Goal: Task Accomplishment & Management: Complete application form

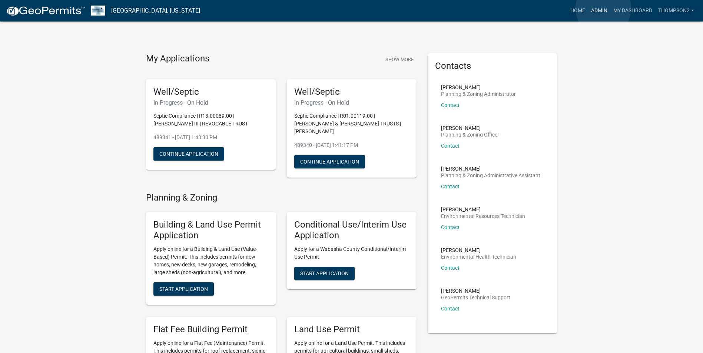
click at [603, 8] on link "Admin" at bounding box center [599, 11] width 22 height 14
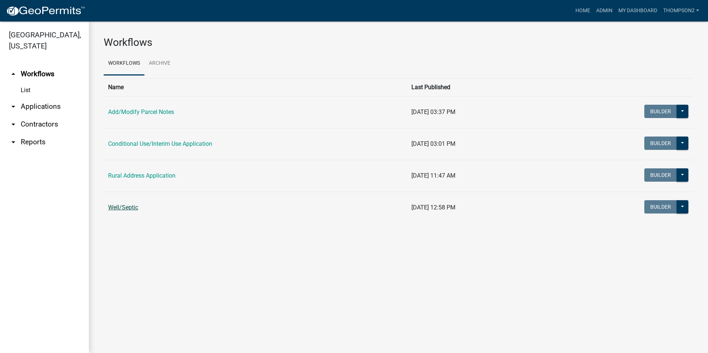
click at [128, 209] on link "Well/Septic" at bounding box center [123, 207] width 30 height 7
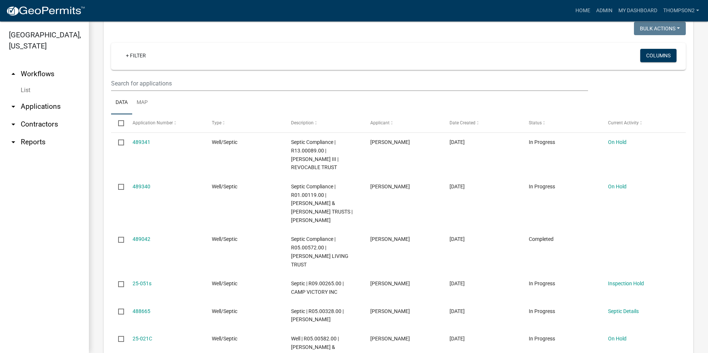
scroll to position [741, 0]
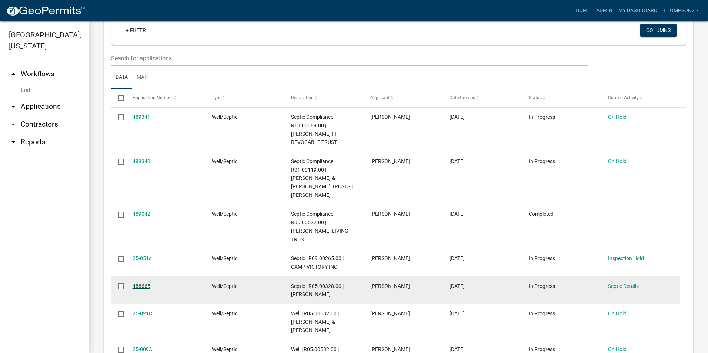
click at [141, 283] on link "488665" at bounding box center [142, 286] width 18 height 6
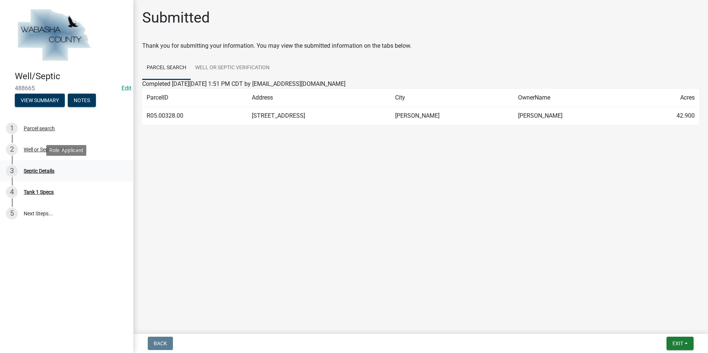
click at [51, 172] on div "Septic Details" at bounding box center [39, 171] width 31 height 5
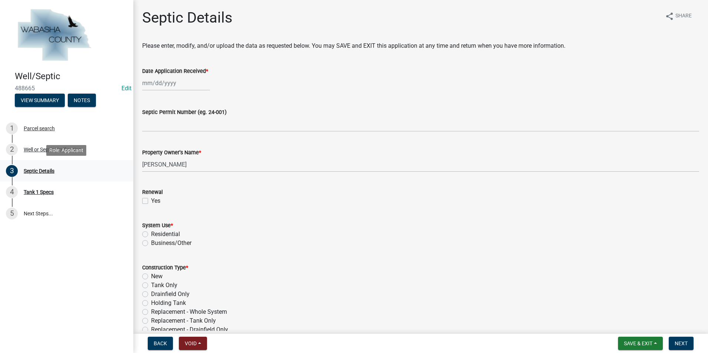
click at [39, 171] on div "Septic Details" at bounding box center [39, 171] width 31 height 5
click at [154, 85] on div at bounding box center [176, 83] width 68 height 15
select select "10"
select select "2025"
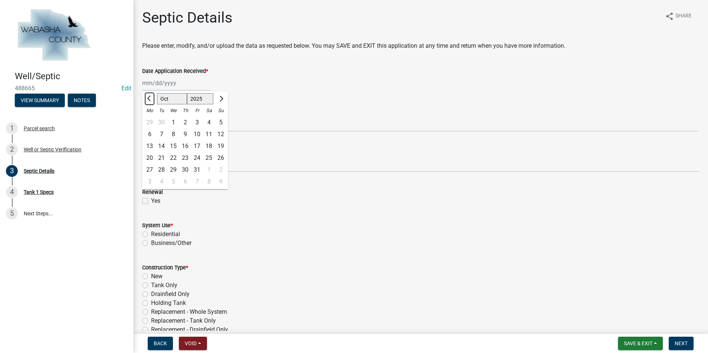
click at [149, 99] on span "Previous month" at bounding box center [150, 99] width 6 height 6
select select "9"
click at [199, 134] on div "12" at bounding box center [197, 135] width 12 height 12
type input "[DATE]"
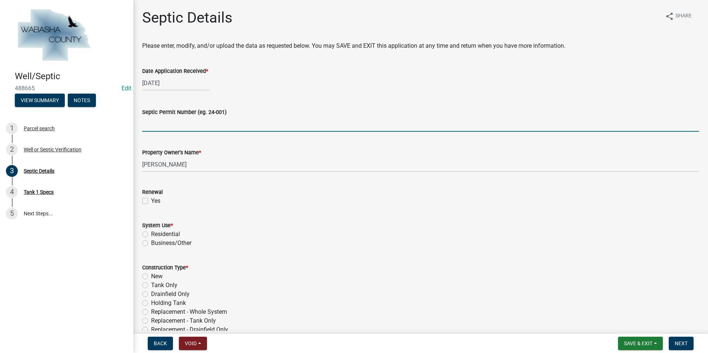
click at [156, 128] on input "Septic Permit Number (eg. 24-001)" at bounding box center [420, 124] width 557 height 15
type input "25-052s"
click at [121, 89] on link "Edit" at bounding box center [126, 88] width 10 height 7
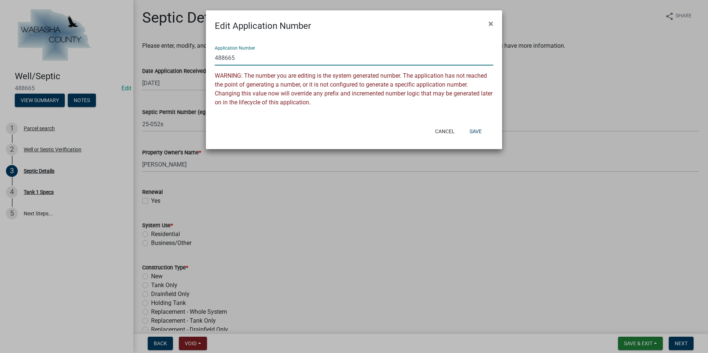
drag, startPoint x: 240, startPoint y: 58, endPoint x: 202, endPoint y: 59, distance: 37.8
click at [202, 59] on ngb-modal-window "Edit Application Number × Application Number 488665 WARNING: The number you are…" at bounding box center [354, 176] width 708 height 353
type input "25-052s"
drag, startPoint x: 481, startPoint y: 132, endPoint x: 449, endPoint y: 138, distance: 32.5
click at [481, 132] on button "Save" at bounding box center [476, 131] width 24 height 13
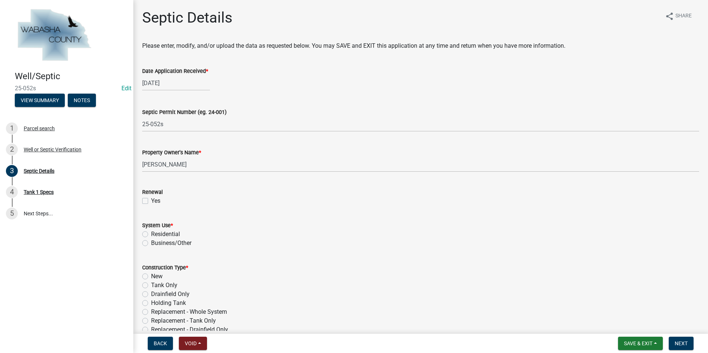
click at [151, 234] on label "Residential" at bounding box center [165, 234] width 29 height 9
click at [151, 234] on input "Residential" at bounding box center [153, 232] width 5 height 5
radio input "true"
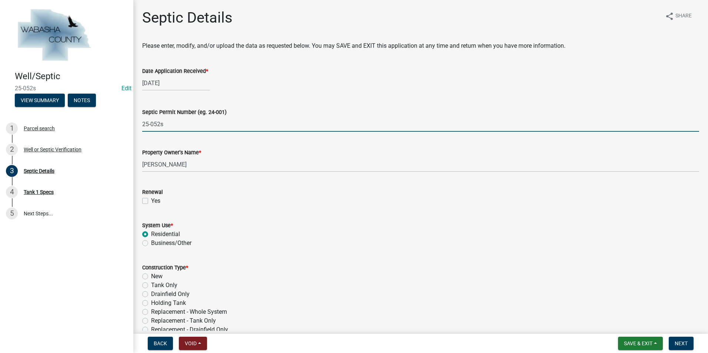
click at [160, 122] on input "25-052s" at bounding box center [420, 124] width 557 height 15
type input "25-053s"
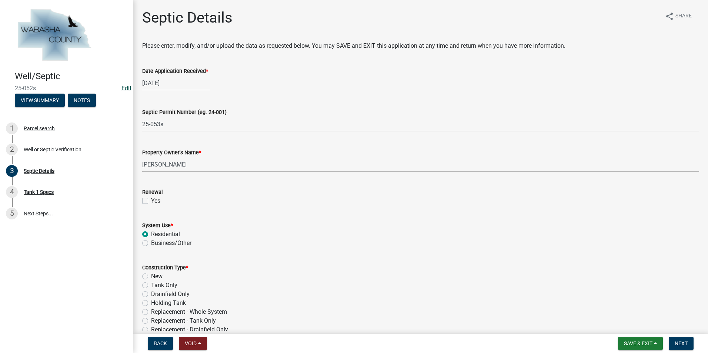
click at [123, 87] on link "Edit" at bounding box center [126, 88] width 10 height 7
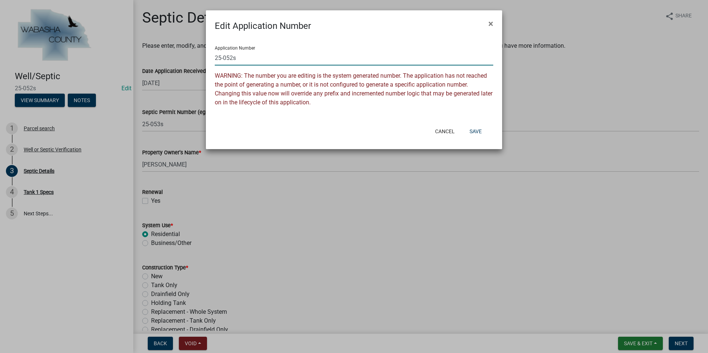
click at [233, 57] on input "25-052s" at bounding box center [354, 57] width 279 height 15
type input "25-053s"
click at [472, 130] on button "Save" at bounding box center [476, 131] width 24 height 13
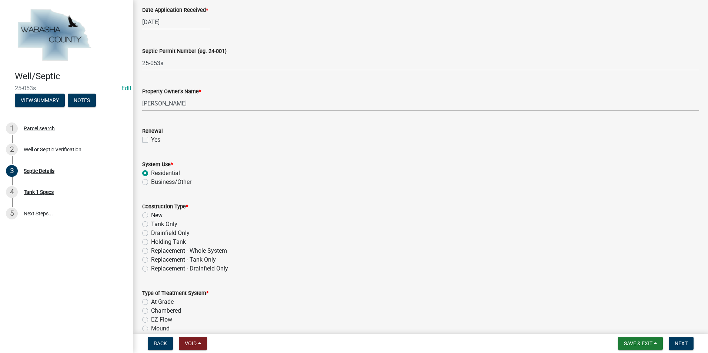
scroll to position [111, 0]
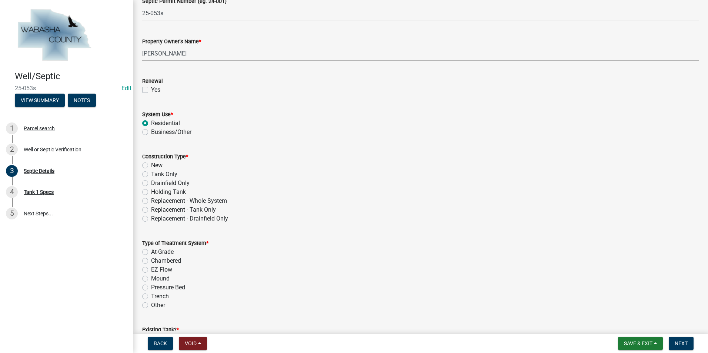
click at [151, 166] on label "New" at bounding box center [156, 165] width 11 height 9
click at [151, 166] on input "New" at bounding box center [153, 163] width 5 height 5
radio input "true"
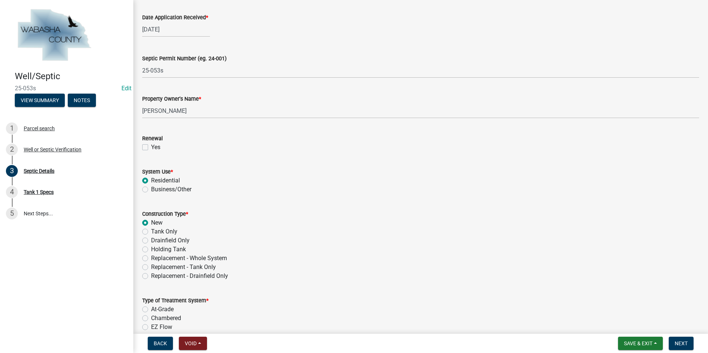
scroll to position [0, 0]
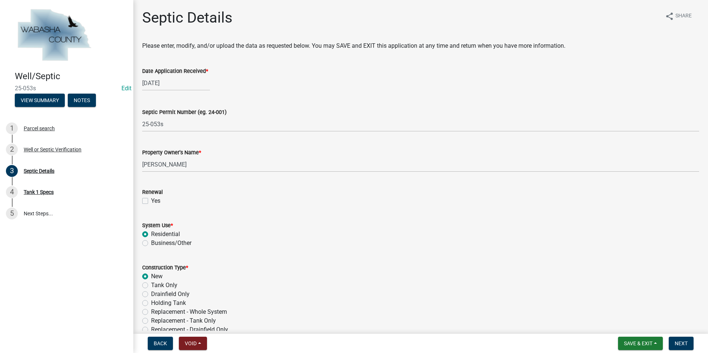
select select "9"
select select "2025"
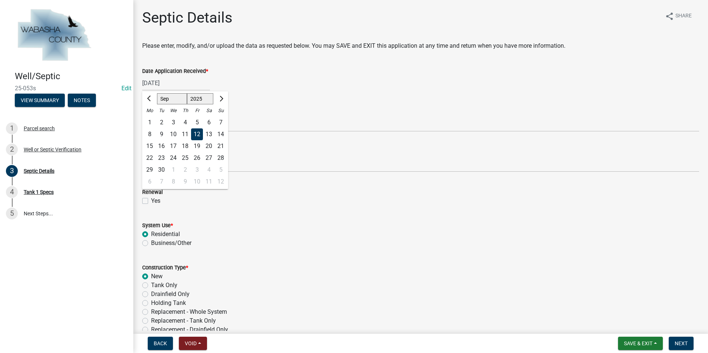
click at [161, 83] on div "[DATE] Jan Feb Mar Apr May Jun [DATE] Aug Sep Oct Nov [DATE] 2025 2026 Mo Tu We…" at bounding box center [176, 83] width 68 height 15
click at [223, 97] on button "Next month" at bounding box center [220, 99] width 9 height 12
select select "10"
click at [147, 135] on div "6" at bounding box center [150, 135] width 12 height 12
type input "[DATE]"
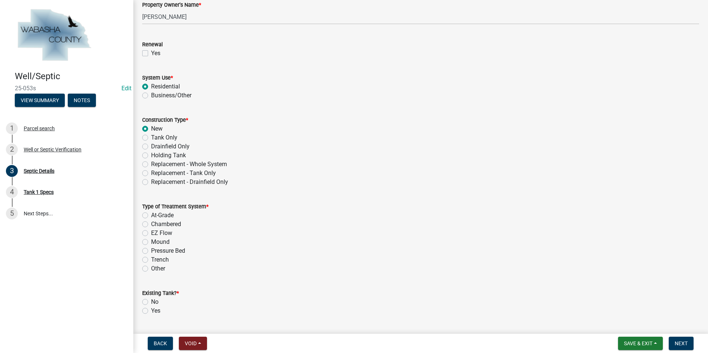
scroll to position [148, 0]
click at [151, 241] on label "Mound" at bounding box center [160, 241] width 19 height 9
click at [151, 241] on input "Mound" at bounding box center [153, 239] width 5 height 5
radio input "true"
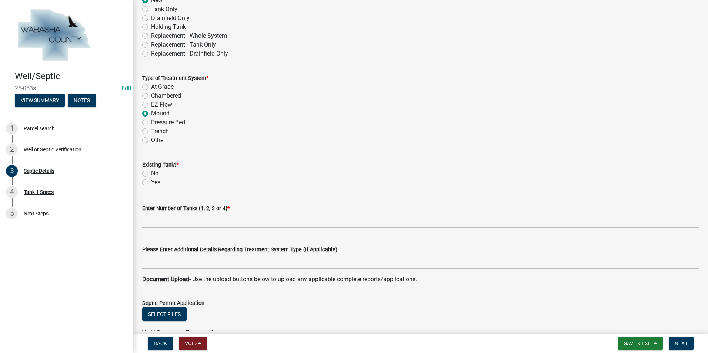
scroll to position [296, 0]
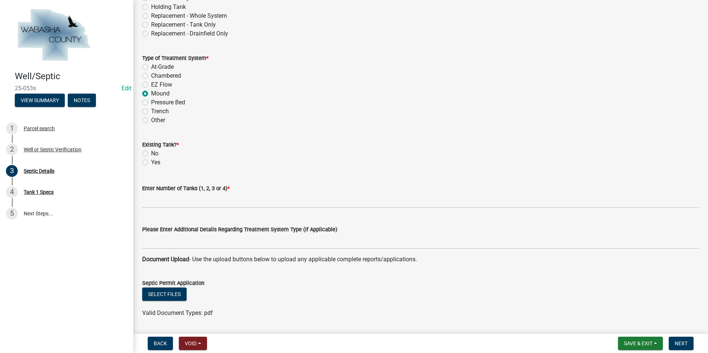
click at [151, 154] on label "No" at bounding box center [154, 153] width 7 height 9
click at [151, 154] on input "No" at bounding box center [153, 151] width 5 height 5
radio input "true"
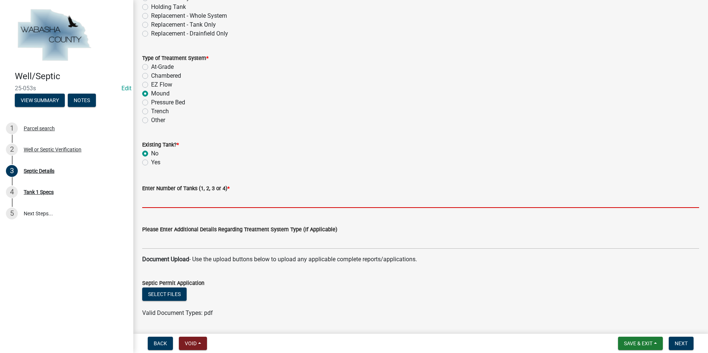
click at [157, 202] on input "text" at bounding box center [420, 200] width 557 height 15
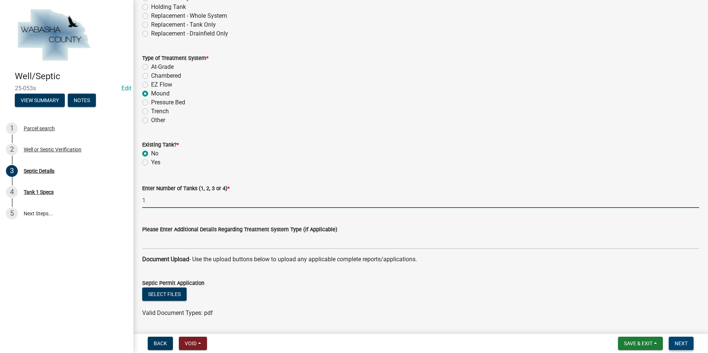
type input "1"
click at [687, 343] on button "Next" at bounding box center [681, 343] width 25 height 13
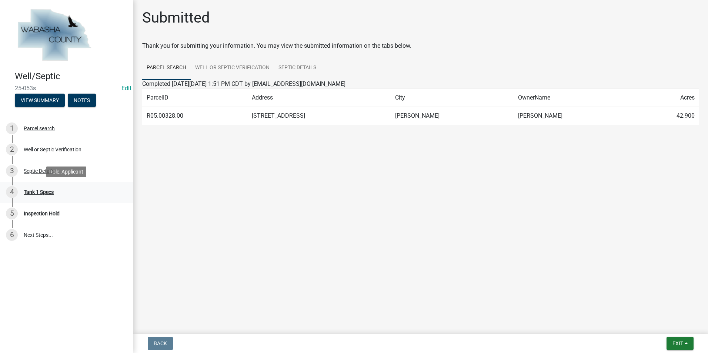
click at [47, 190] on div "Tank 1 Specs" at bounding box center [39, 192] width 30 height 5
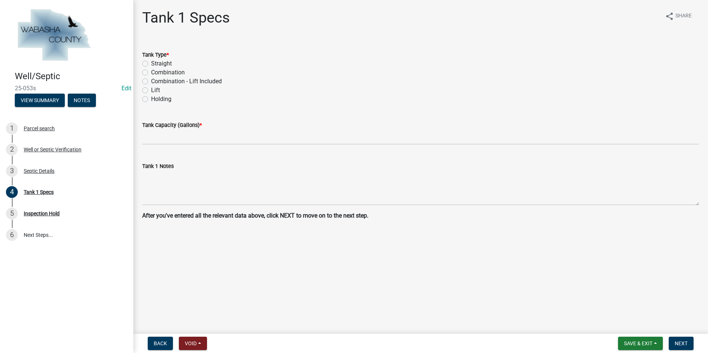
click at [151, 80] on label "Combination - Lift Included" at bounding box center [186, 81] width 71 height 9
click at [151, 80] on input "Combination - Lift Included" at bounding box center [153, 79] width 5 height 5
radio input "true"
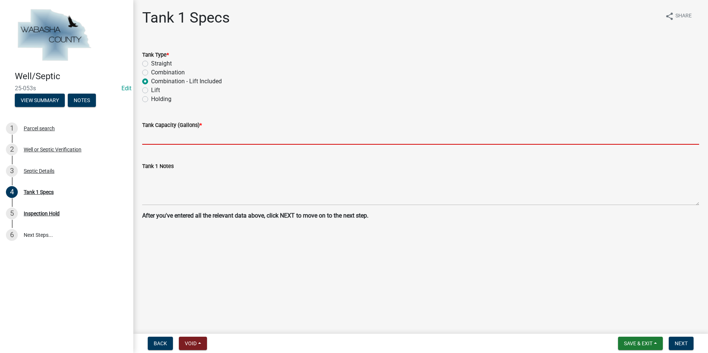
click at [146, 138] on input "text" at bounding box center [420, 137] width 557 height 15
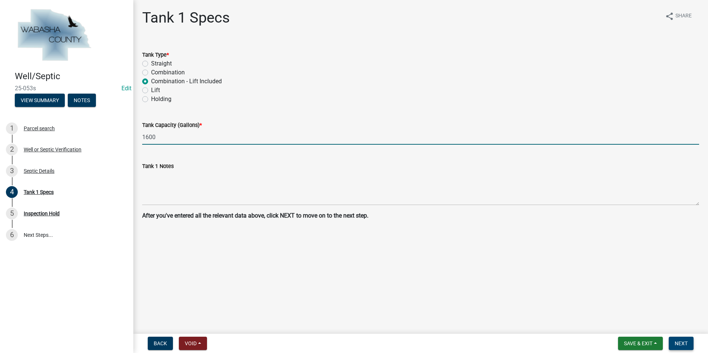
type input "1600"
click at [681, 341] on span "Next" at bounding box center [681, 344] width 13 height 6
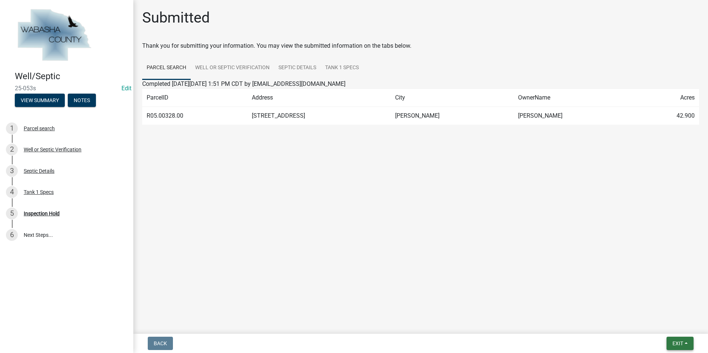
click at [681, 344] on span "Exit" at bounding box center [678, 344] width 11 height 6
click at [49, 174] on div "3 Septic Details" at bounding box center [64, 171] width 116 height 12
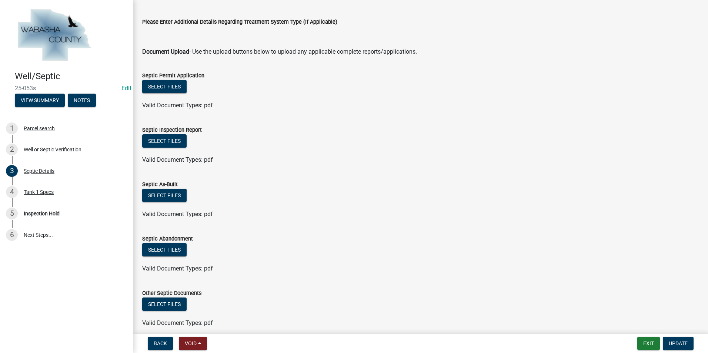
scroll to position [403, 0]
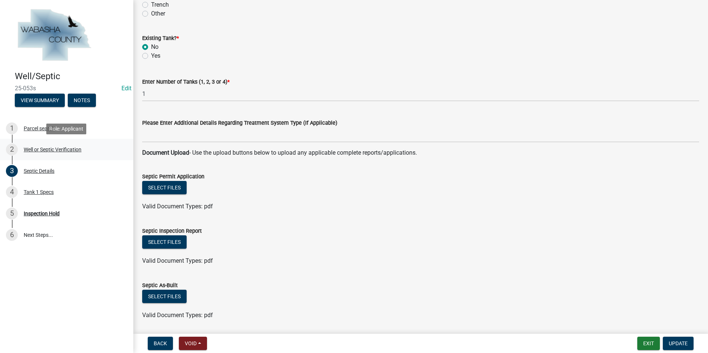
click at [70, 150] on div "Well or Septic Verification" at bounding box center [53, 149] width 58 height 5
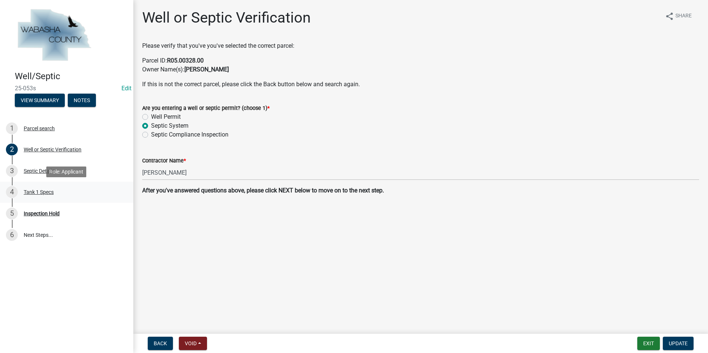
click at [49, 193] on div "Tank 1 Specs" at bounding box center [39, 192] width 30 height 5
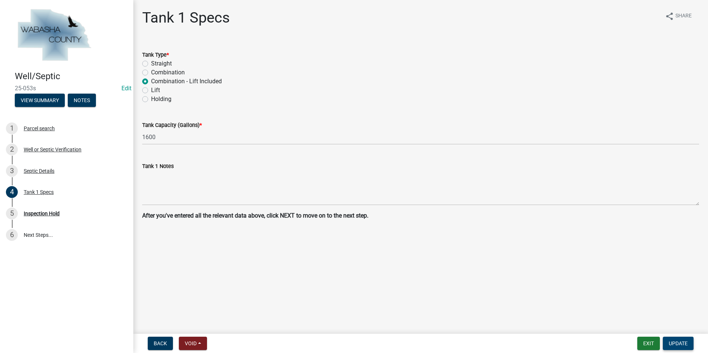
click at [683, 346] on span "Update" at bounding box center [678, 344] width 19 height 6
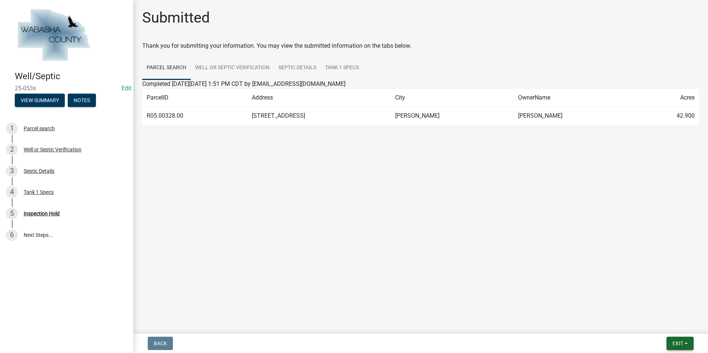
click at [691, 347] on button "Exit" at bounding box center [680, 343] width 27 height 13
click at [665, 327] on button "Save & Exit" at bounding box center [663, 325] width 59 height 18
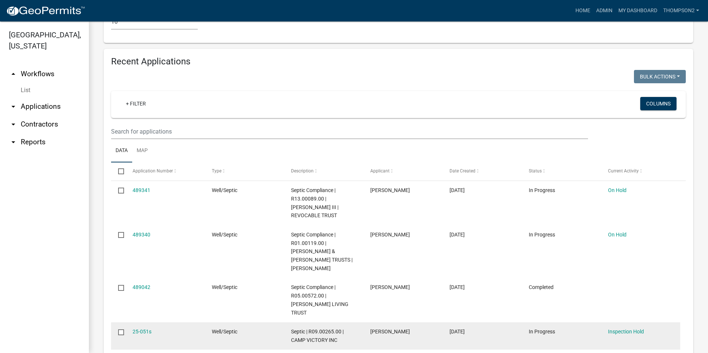
scroll to position [667, 0]
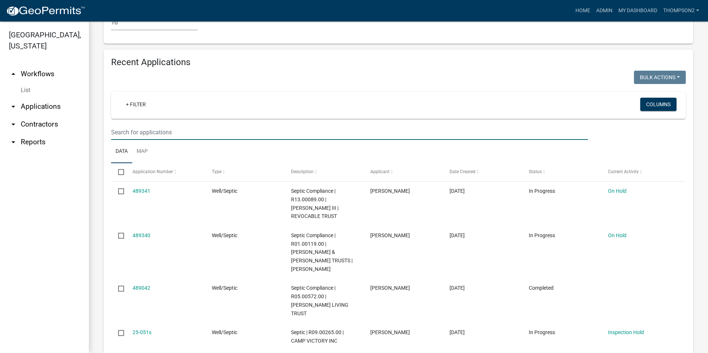
click at [134, 125] on input "text" at bounding box center [349, 132] width 477 height 15
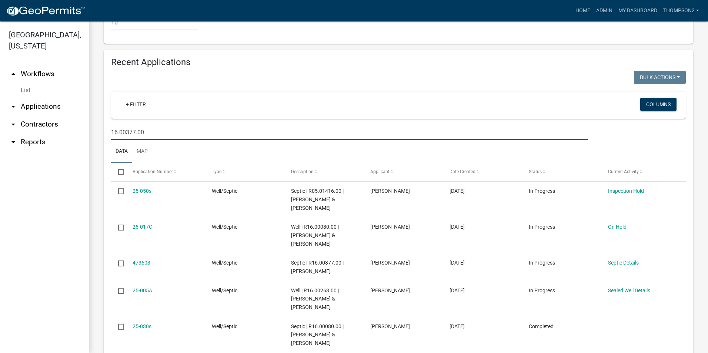
type input "16.00377.00"
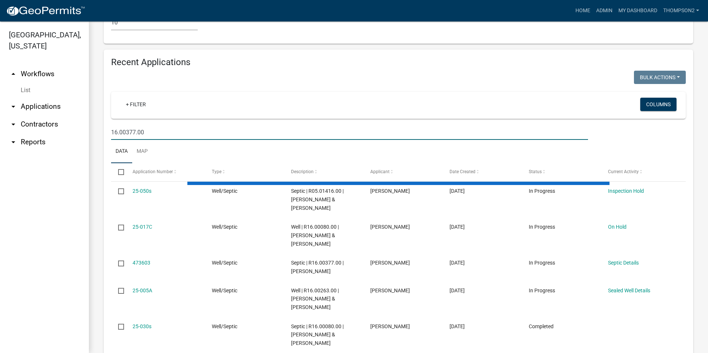
scroll to position [557, 0]
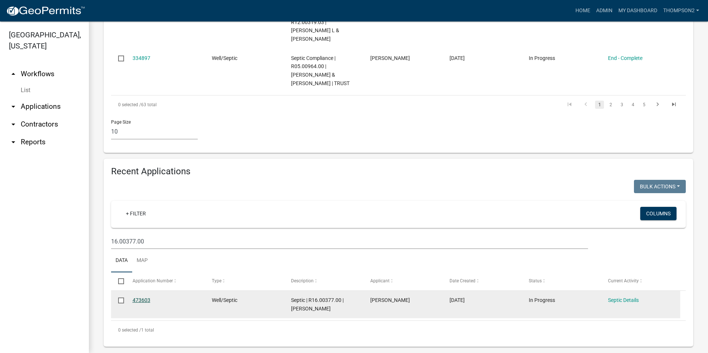
click at [143, 297] on link "473603" at bounding box center [142, 300] width 18 height 6
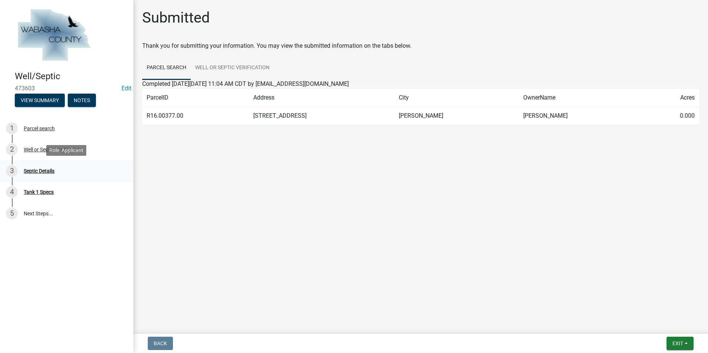
click at [45, 170] on div "Septic Details" at bounding box center [39, 171] width 31 height 5
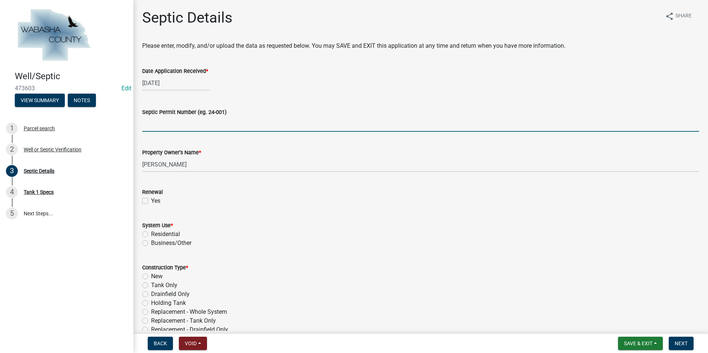
click at [154, 124] on input "Septic Permit Number (eg. 24-001)" at bounding box center [420, 124] width 557 height 15
type input "25-052s"
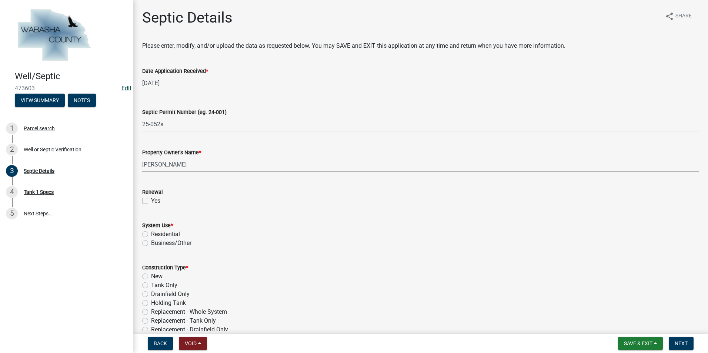
click at [124, 88] on link "Edit" at bounding box center [126, 88] width 10 height 7
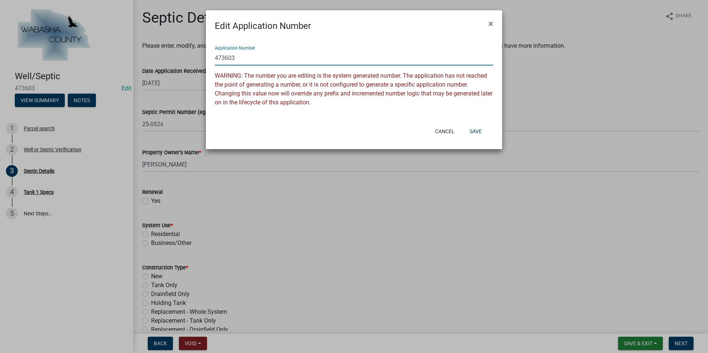
drag, startPoint x: 238, startPoint y: 57, endPoint x: 209, endPoint y: 57, distance: 29.3
click at [209, 57] on div "Application Number 473603 WARNING: The number you are editing is the system gen…" at bounding box center [354, 77] width 296 height 89
type input "25-052s"
click at [469, 129] on button "Save" at bounding box center [476, 131] width 24 height 13
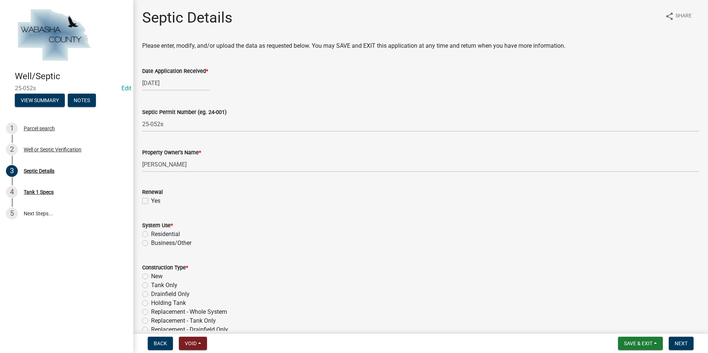
click at [151, 234] on label "Residential" at bounding box center [165, 234] width 29 height 9
click at [151, 234] on input "Residential" at bounding box center [153, 232] width 5 height 5
radio input "true"
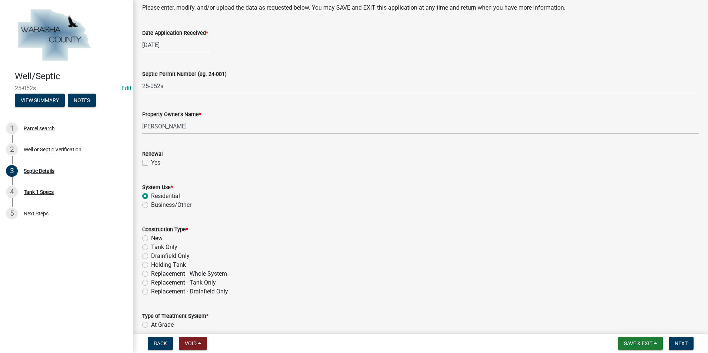
scroll to position [74, 0]
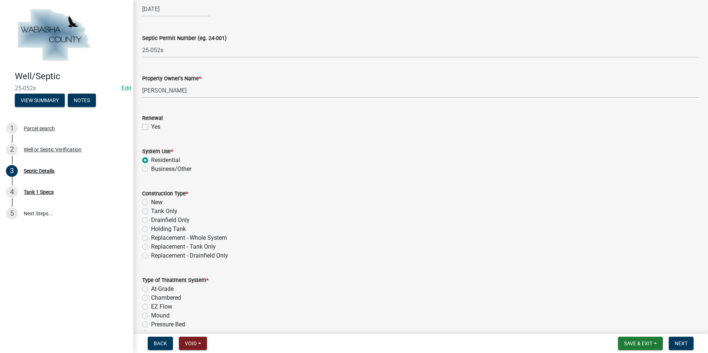
click at [151, 238] on label "Replacement - Whole System" at bounding box center [189, 238] width 76 height 9
click at [151, 238] on input "Replacement - Whole System" at bounding box center [153, 236] width 5 height 5
radio input "true"
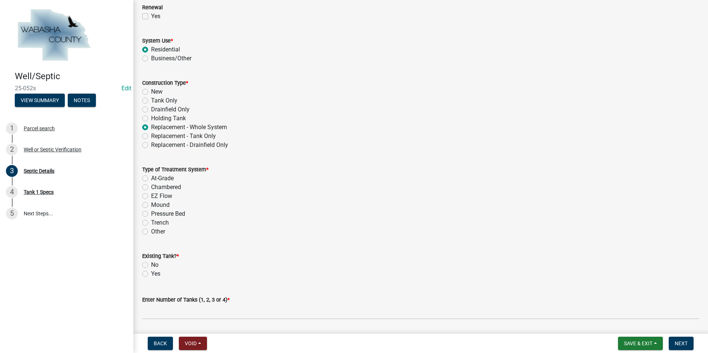
scroll to position [185, 0]
click at [151, 188] on label "Chambered" at bounding box center [166, 187] width 30 height 9
click at [151, 187] on input "Chambered" at bounding box center [153, 185] width 5 height 5
radio input "true"
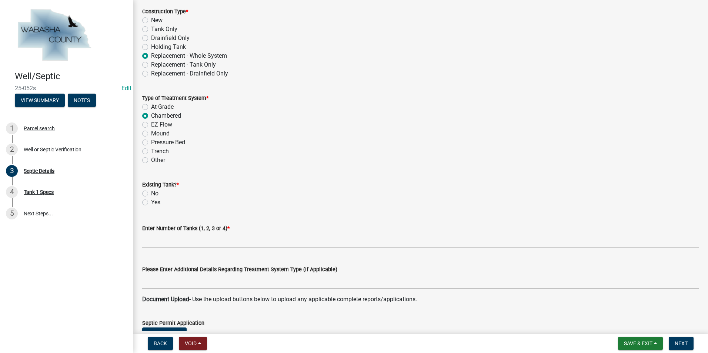
scroll to position [259, 0]
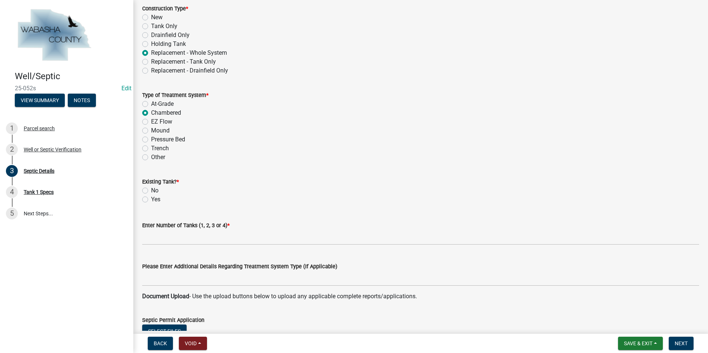
click at [151, 190] on label "No" at bounding box center [154, 190] width 7 height 9
click at [151, 190] on input "No" at bounding box center [153, 188] width 5 height 5
radio input "true"
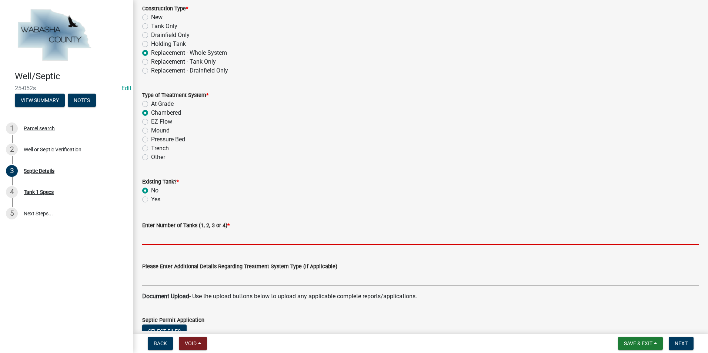
click at [159, 240] on input "text" at bounding box center [420, 237] width 557 height 15
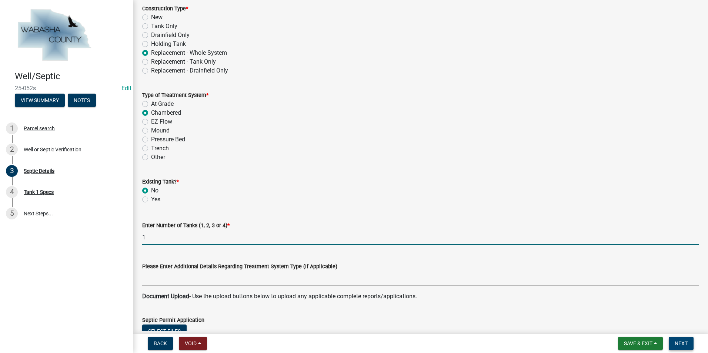
type input "1"
click at [674, 340] on button "Next" at bounding box center [681, 343] width 25 height 13
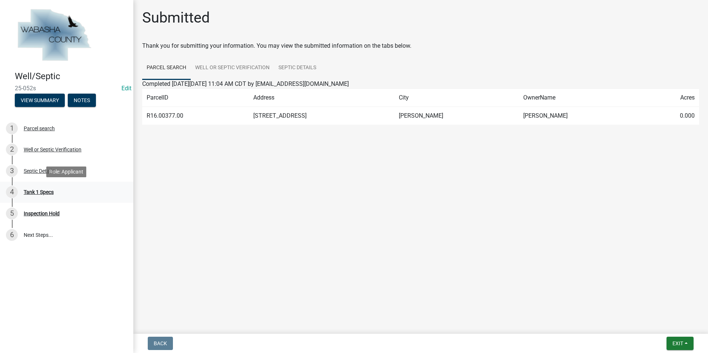
click at [54, 187] on div "4 Tank 1 Specs" at bounding box center [64, 192] width 116 height 12
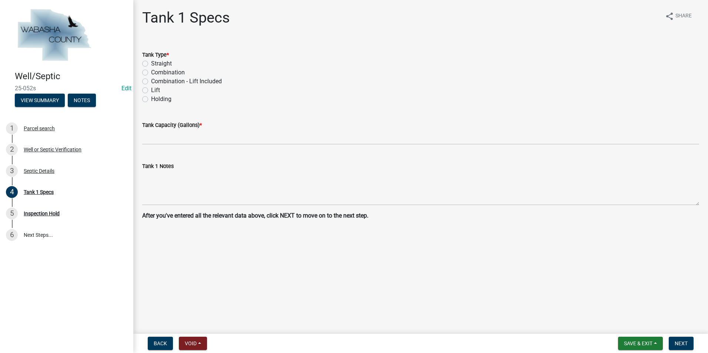
drag, startPoint x: 146, startPoint y: 81, endPoint x: 150, endPoint y: 124, distance: 43.5
click at [151, 82] on label "Combination - Lift Included" at bounding box center [186, 81] width 71 height 9
click at [151, 82] on input "Combination - Lift Included" at bounding box center [153, 79] width 5 height 5
radio input "true"
click at [152, 148] on wm-data-entity-input "Tank Capacity (Gallons) *" at bounding box center [420, 130] width 557 height 41
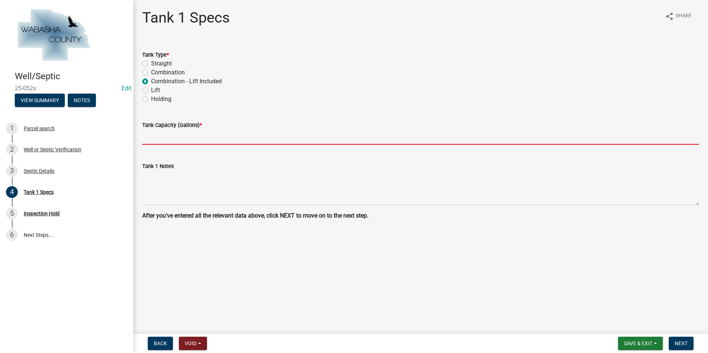
click at [152, 139] on input "text" at bounding box center [420, 137] width 557 height 15
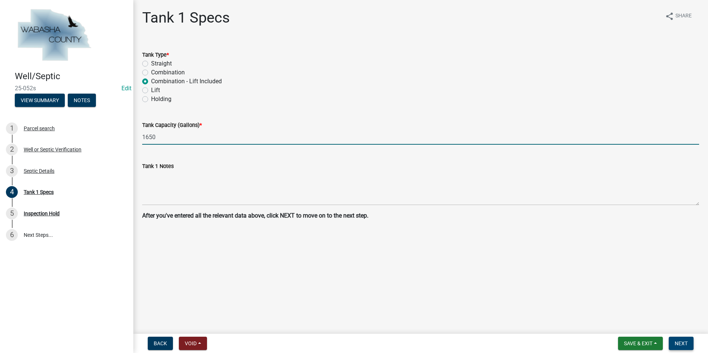
type input "1650"
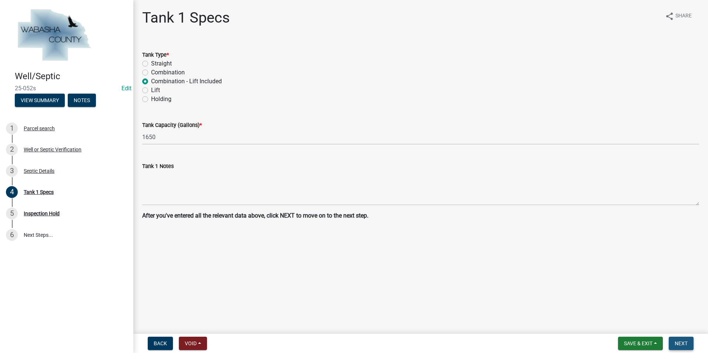
click at [680, 343] on span "Next" at bounding box center [681, 344] width 13 height 6
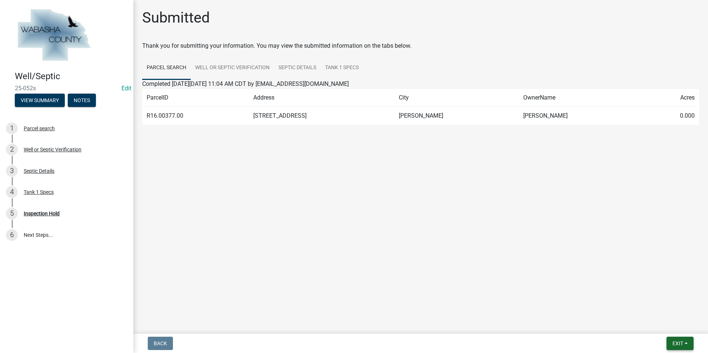
click at [675, 343] on span "Exit" at bounding box center [678, 344] width 11 height 6
click at [670, 323] on button "Save & Exit" at bounding box center [663, 325] width 59 height 18
